Goal: Find specific page/section: Find specific page/section

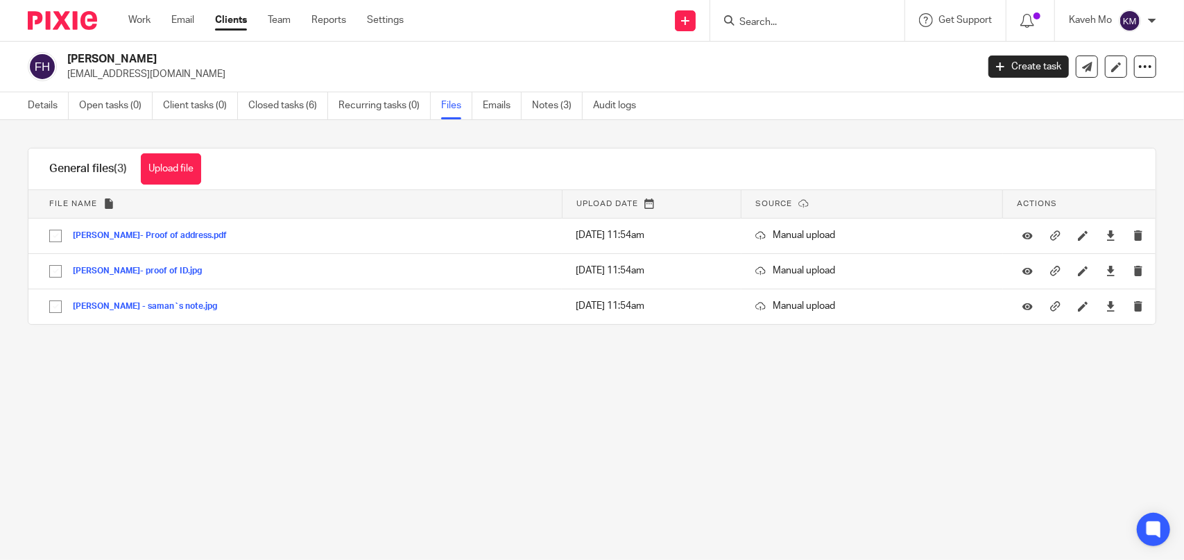
click at [811, 26] on input "Search" at bounding box center [800, 23] width 125 height 12
drag, startPoint x: 802, startPoint y: 27, endPoint x: 771, endPoint y: 21, distance: 31.7
click at [801, 27] on input "Search" at bounding box center [800, 23] width 125 height 12
click at [810, 24] on input "Search" at bounding box center [800, 23] width 125 height 12
paste input "A&L Meat Limited"
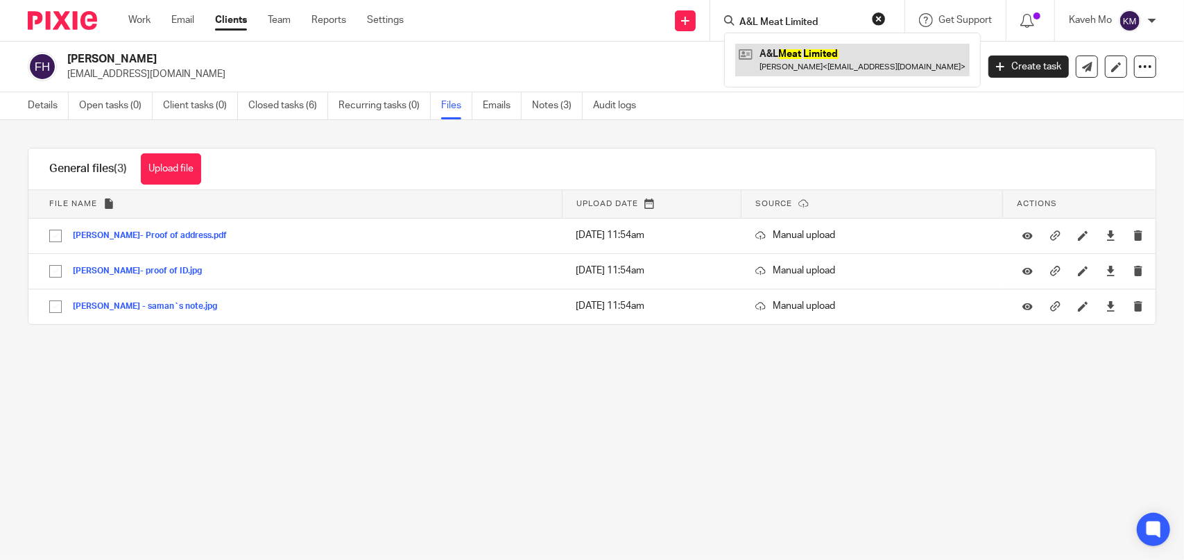
type input "A&L Meat Limited"
click at [826, 69] on link at bounding box center [852, 60] width 234 height 32
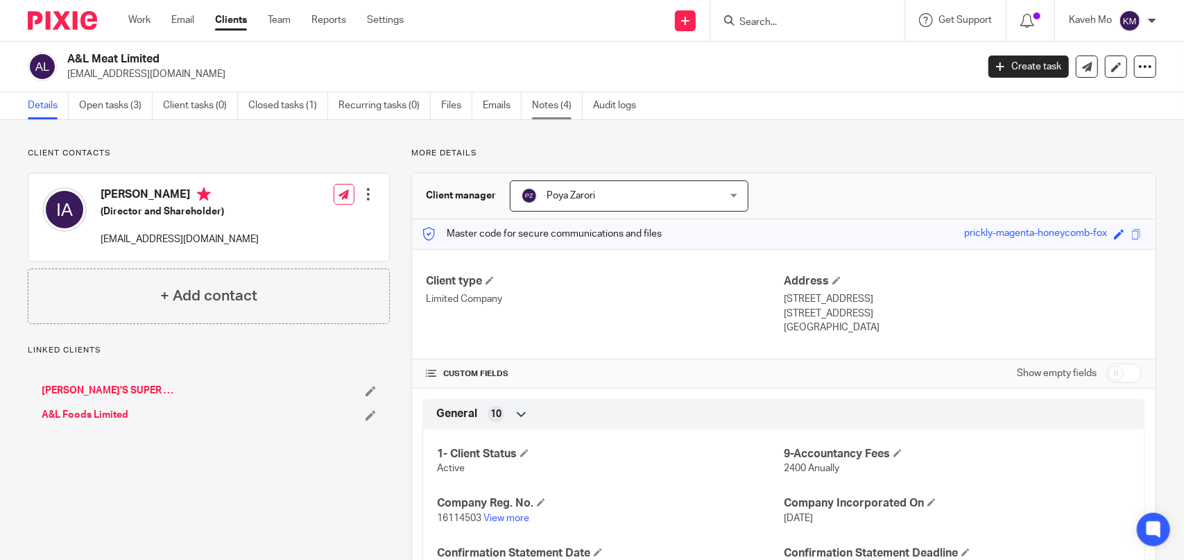
click at [556, 111] on link "Notes (4)" at bounding box center [557, 105] width 51 height 27
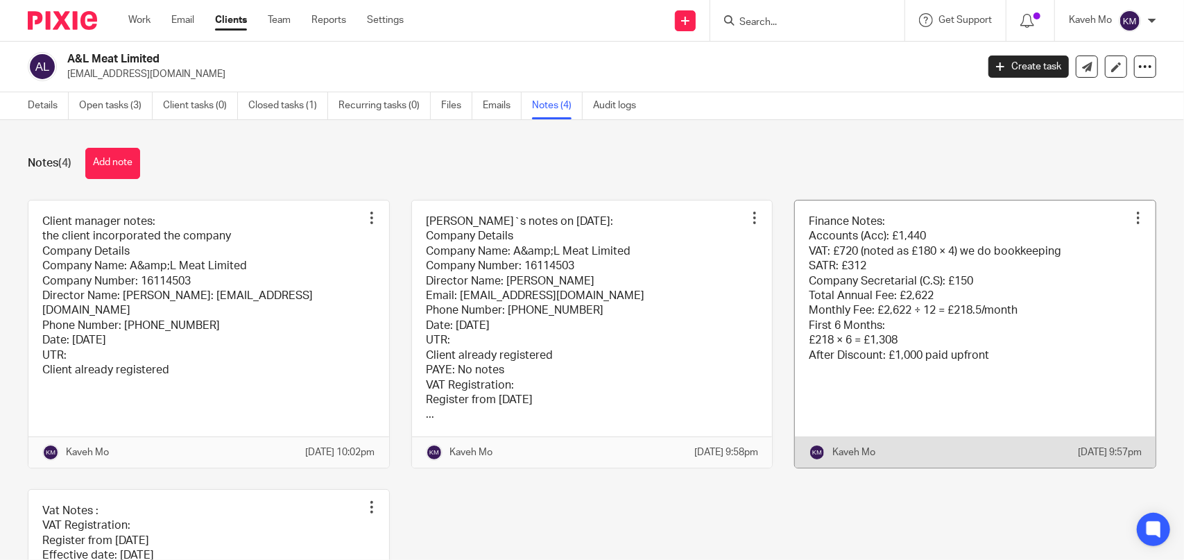
click at [897, 278] on link at bounding box center [975, 333] width 361 height 267
